Goal: Task Accomplishment & Management: Manage account settings

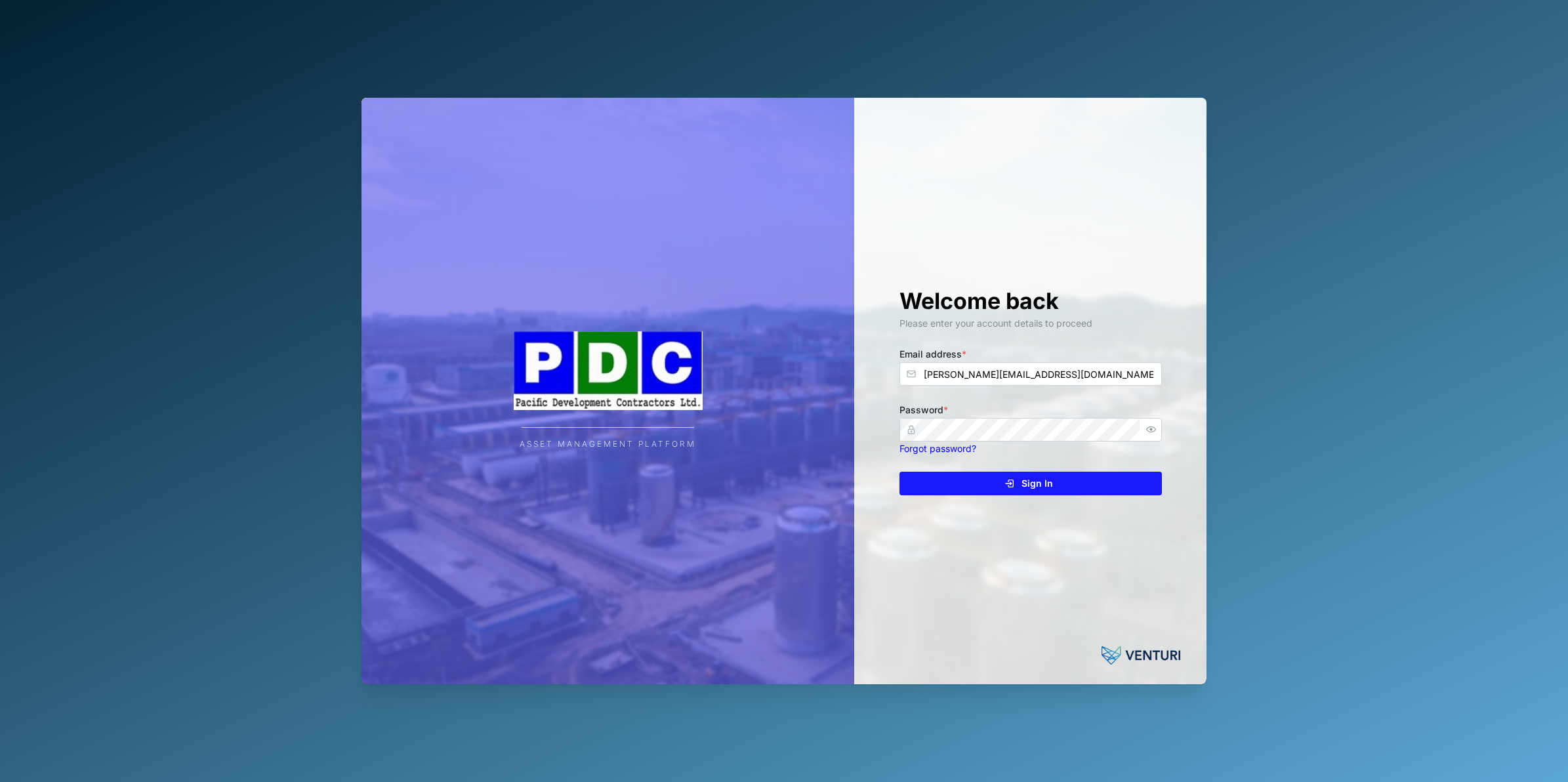
click at [1037, 481] on span "Sign In" at bounding box center [1037, 483] width 32 height 22
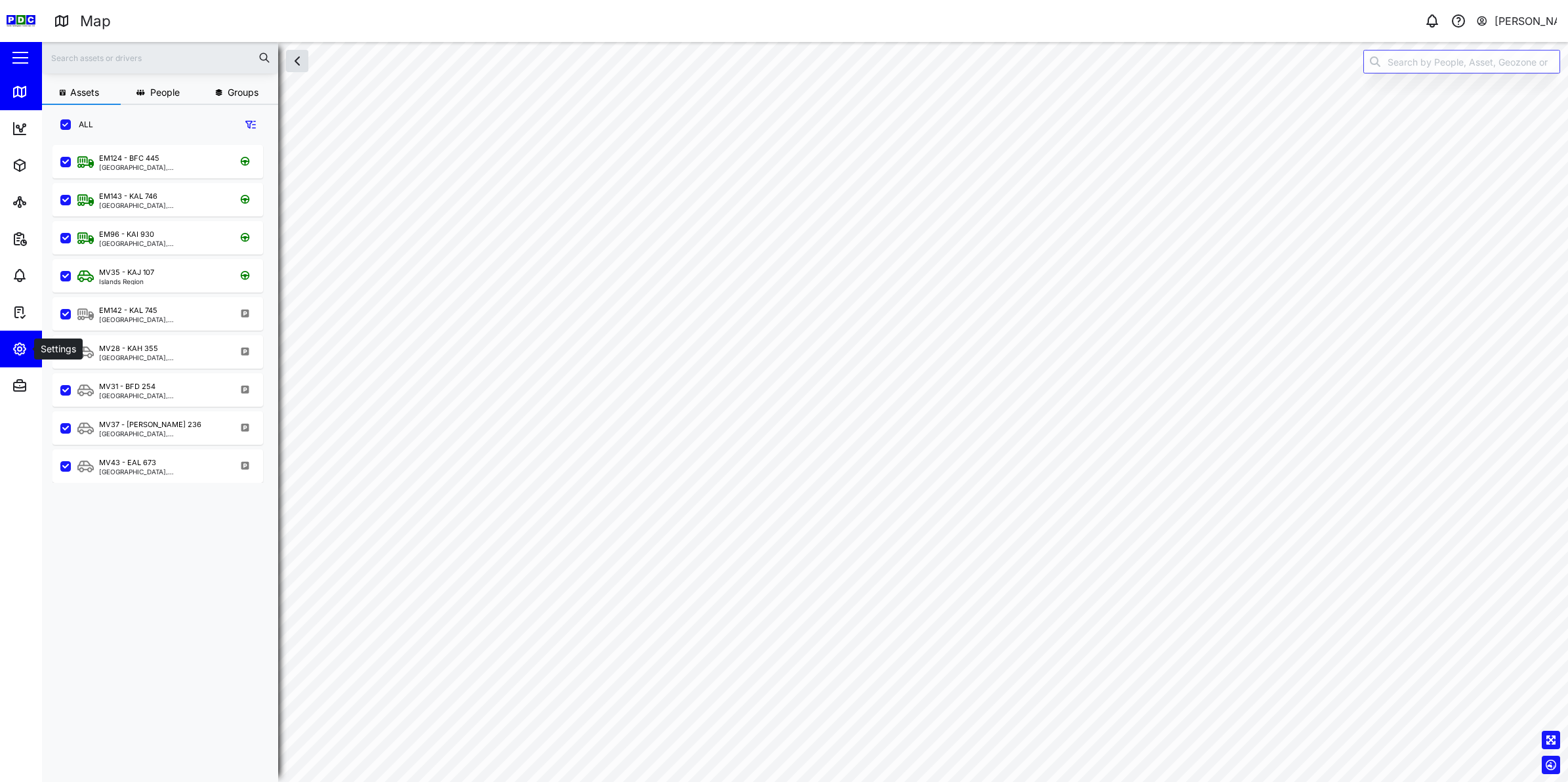
click at [23, 349] on icon "button" at bounding box center [19, 349] width 16 height 16
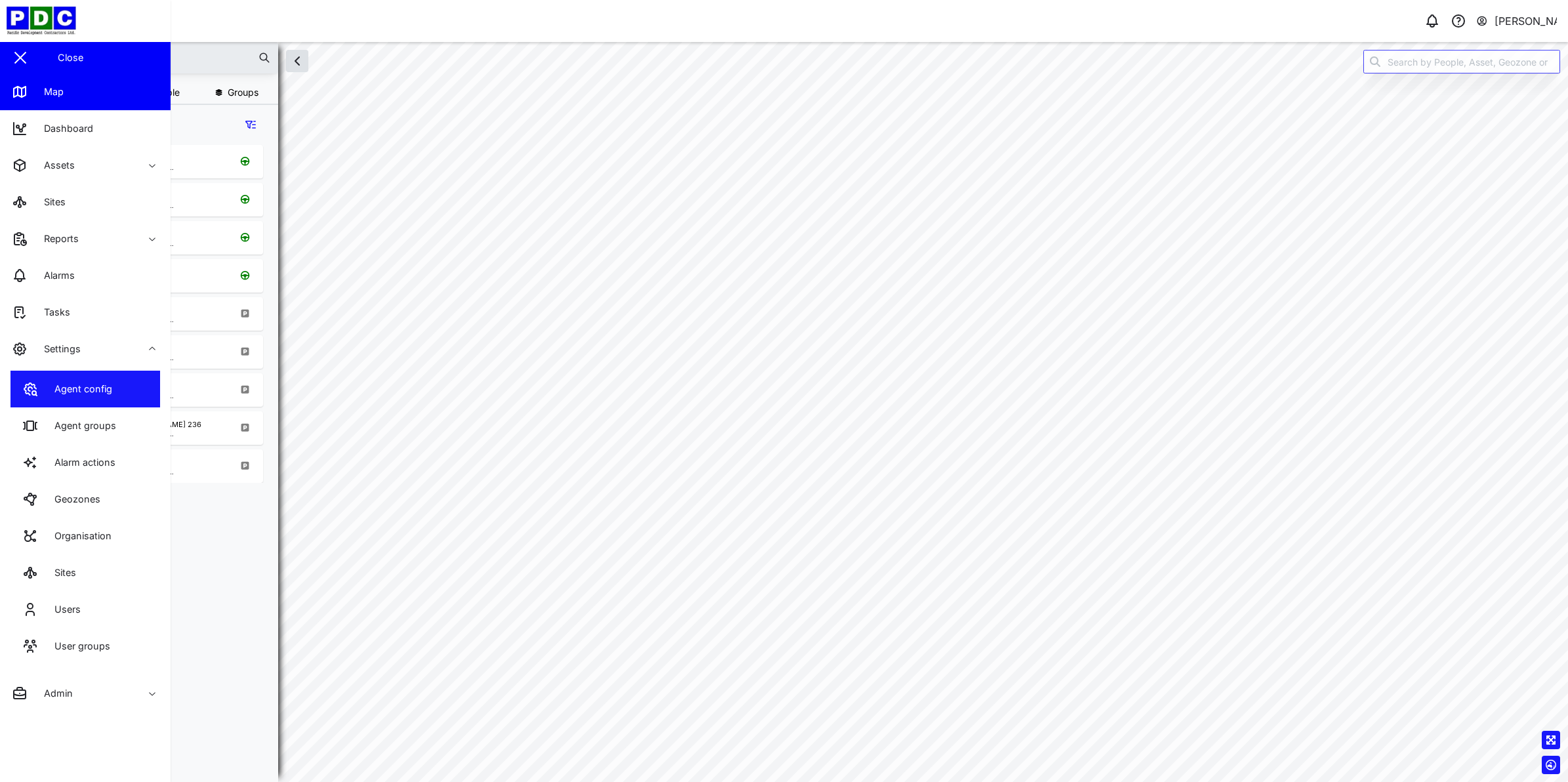
click at [133, 391] on link "Agent config" at bounding box center [85, 388] width 150 height 36
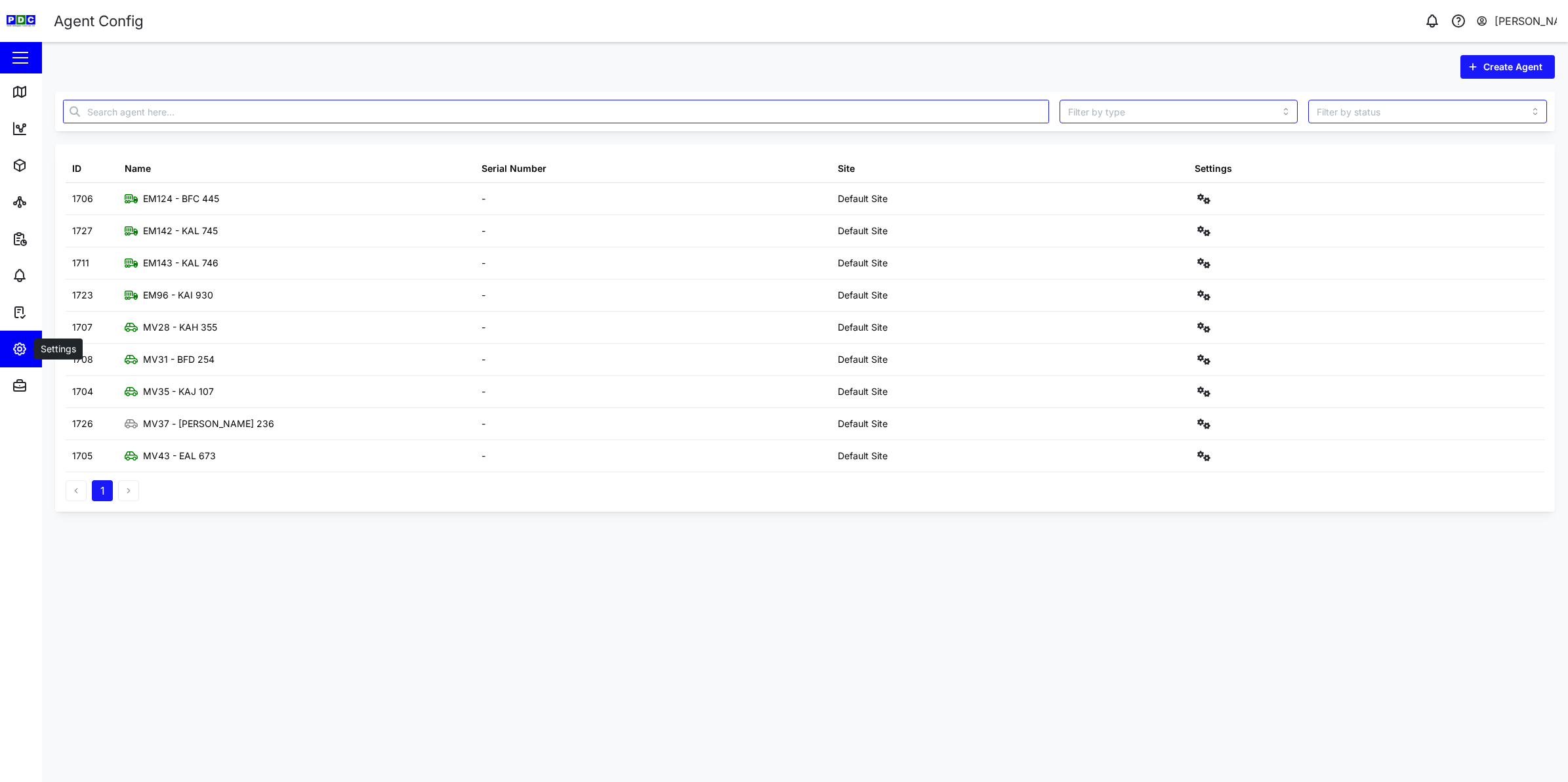
click at [14, 338] on span "Settings" at bounding box center [71, 348] width 120 height 36
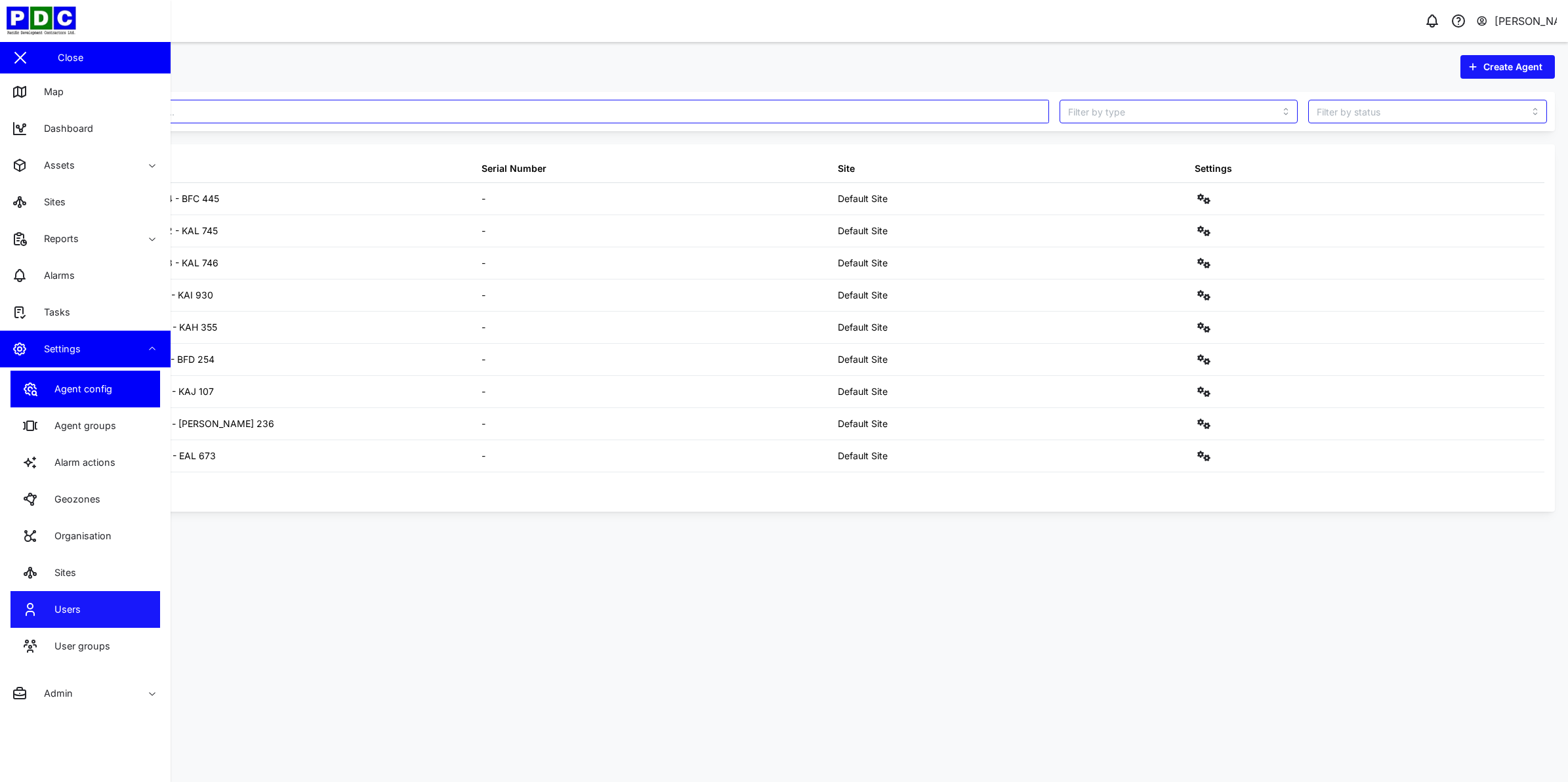
click at [107, 608] on link "Users" at bounding box center [85, 608] width 150 height 36
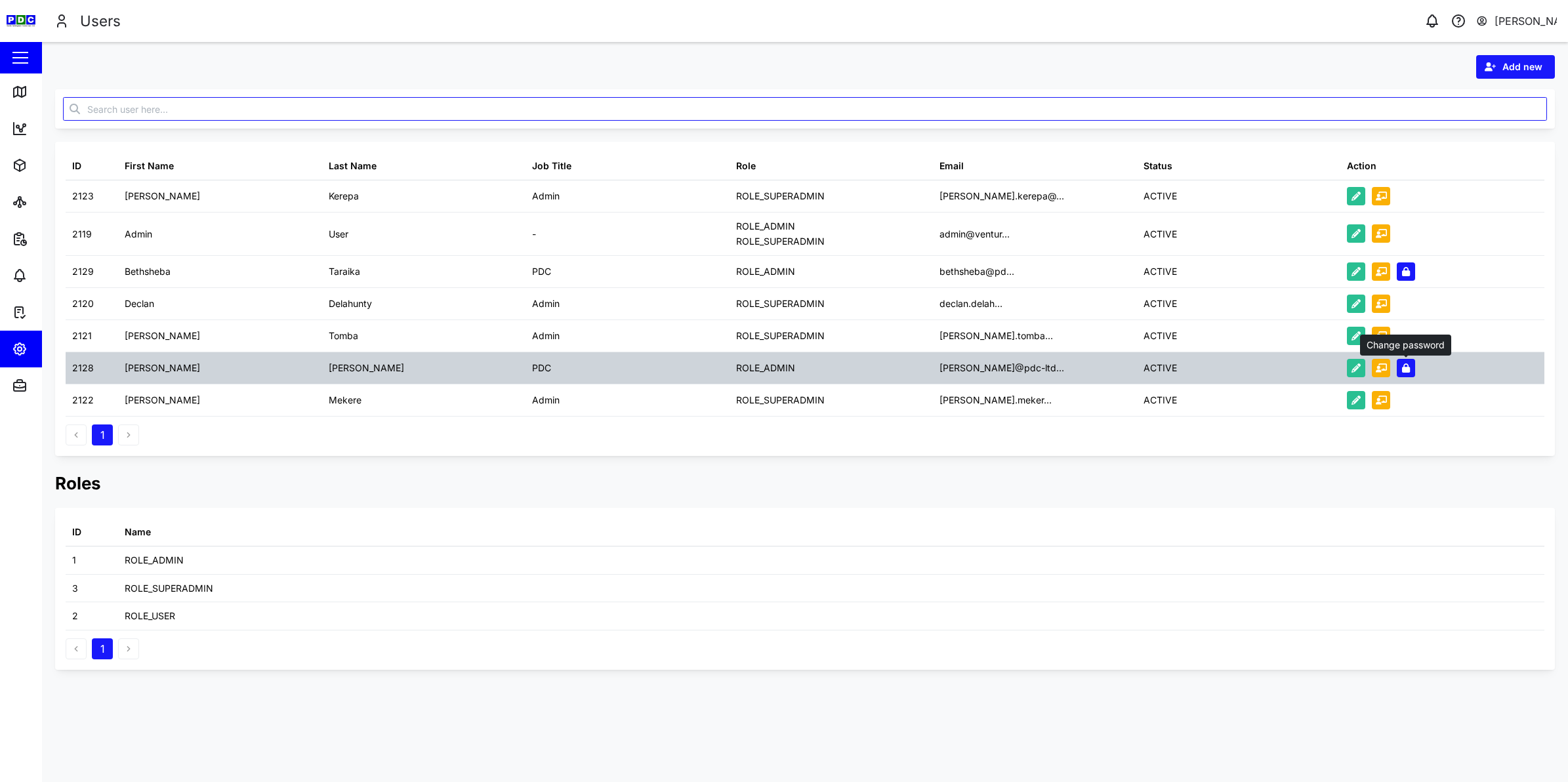
click at [1409, 374] on button "button" at bounding box center [1406, 368] width 19 height 19
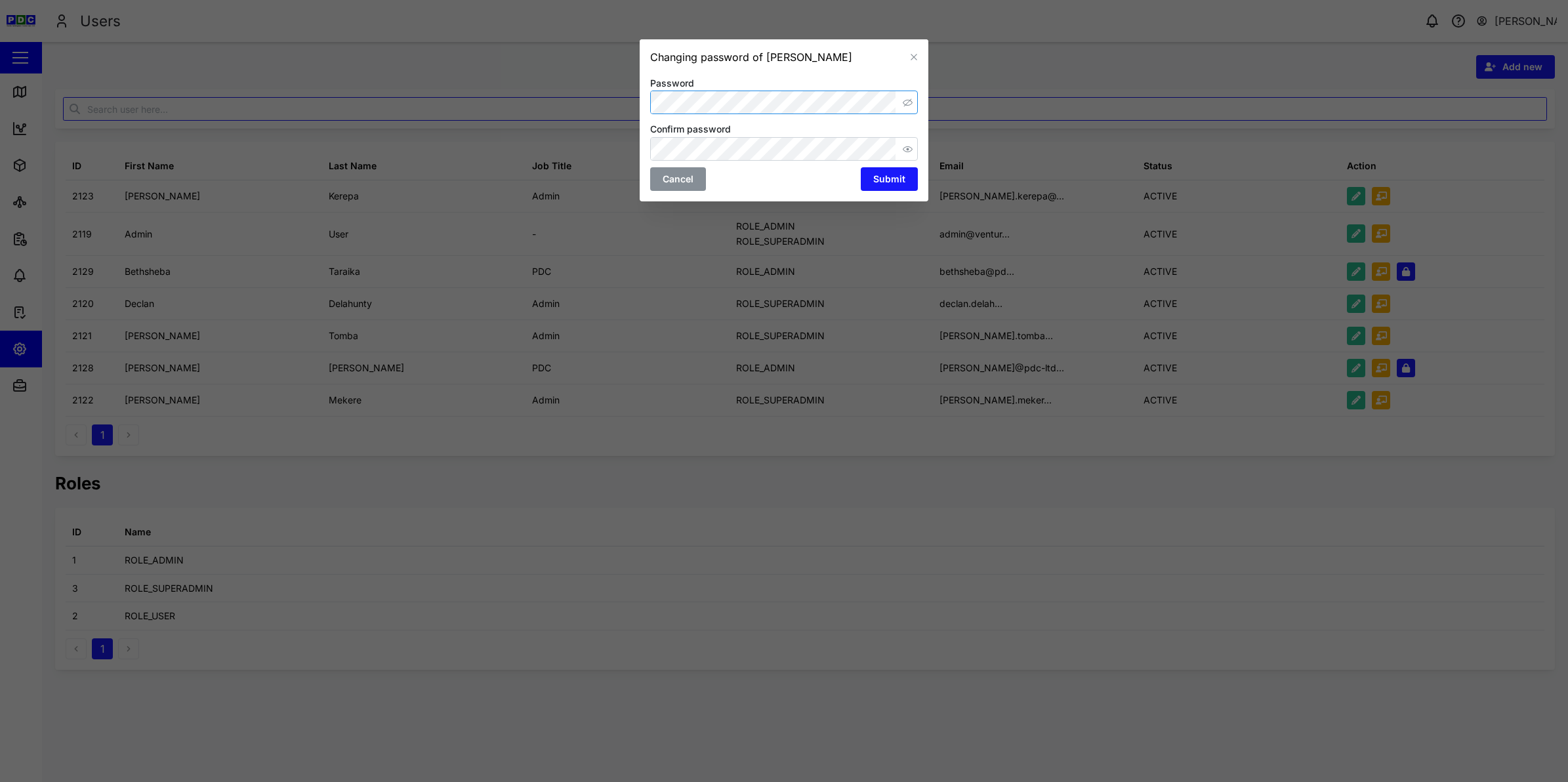
click at [903, 103] on icon "button" at bounding box center [907, 102] width 10 height 10
click at [904, 150] on icon "button" at bounding box center [907, 149] width 10 height 10
click at [650, 133] on div "Confirm password" at bounding box center [784, 140] width 268 height 40
click at [889, 175] on span "Submit" at bounding box center [889, 179] width 32 height 22
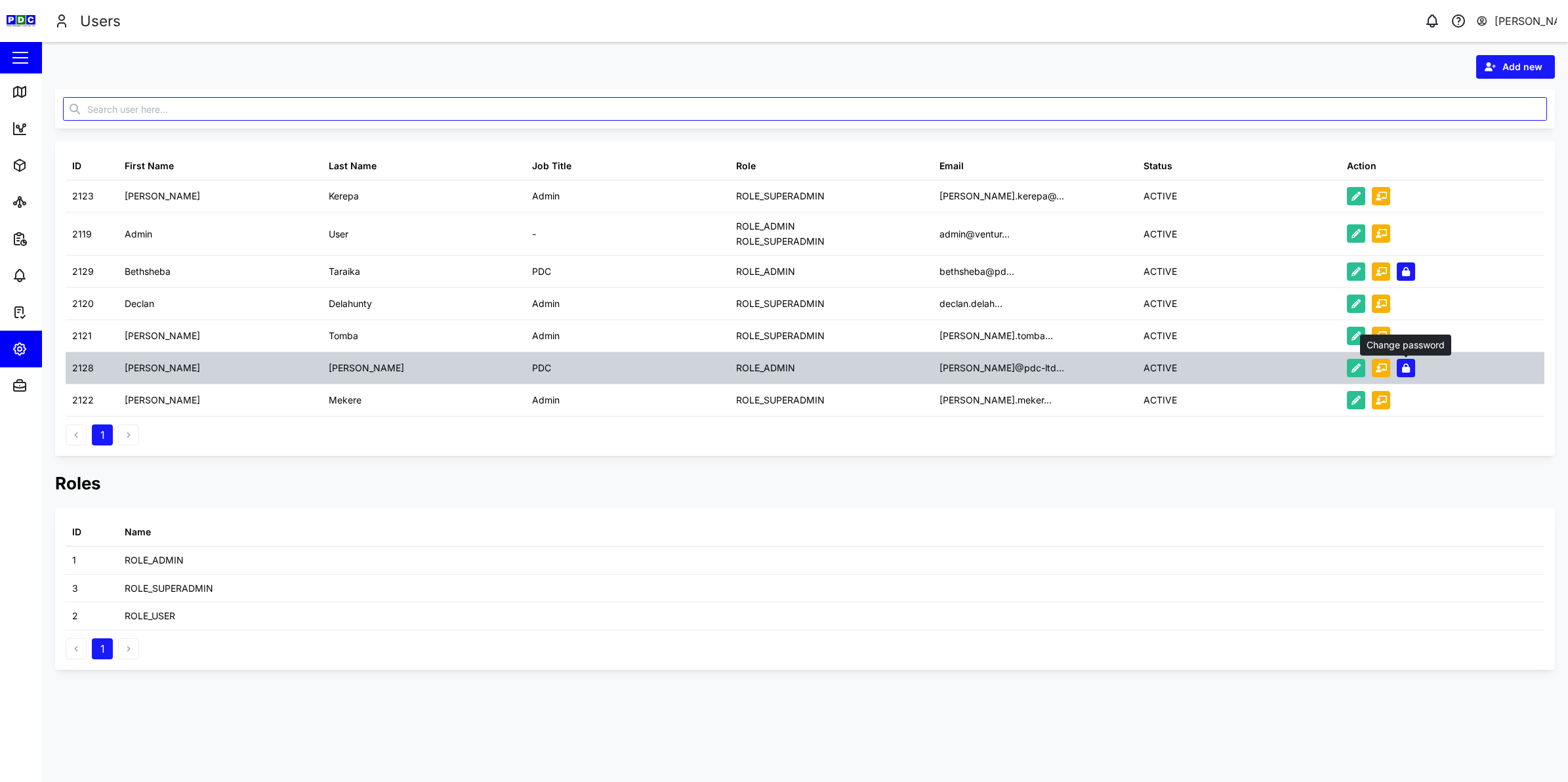
click at [1402, 368] on icon "button" at bounding box center [1405, 368] width 8 height 9
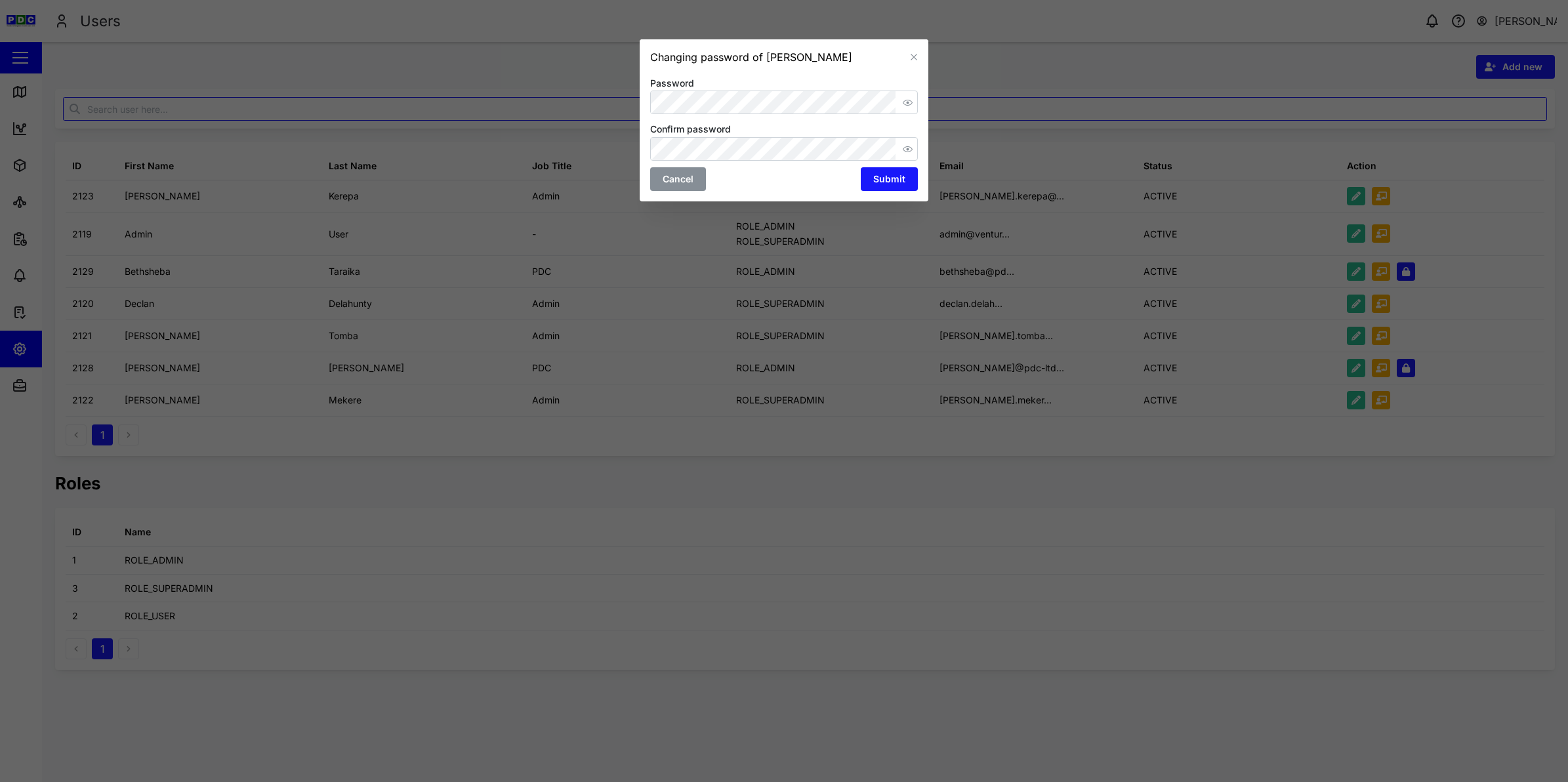
click at [903, 98] on icon "button" at bounding box center [907, 102] width 10 height 10
click at [909, 145] on icon "button" at bounding box center [907, 149] width 10 height 10
click at [893, 173] on span "Submit" at bounding box center [889, 179] width 32 height 22
